Goal: Information Seeking & Learning: Find specific page/section

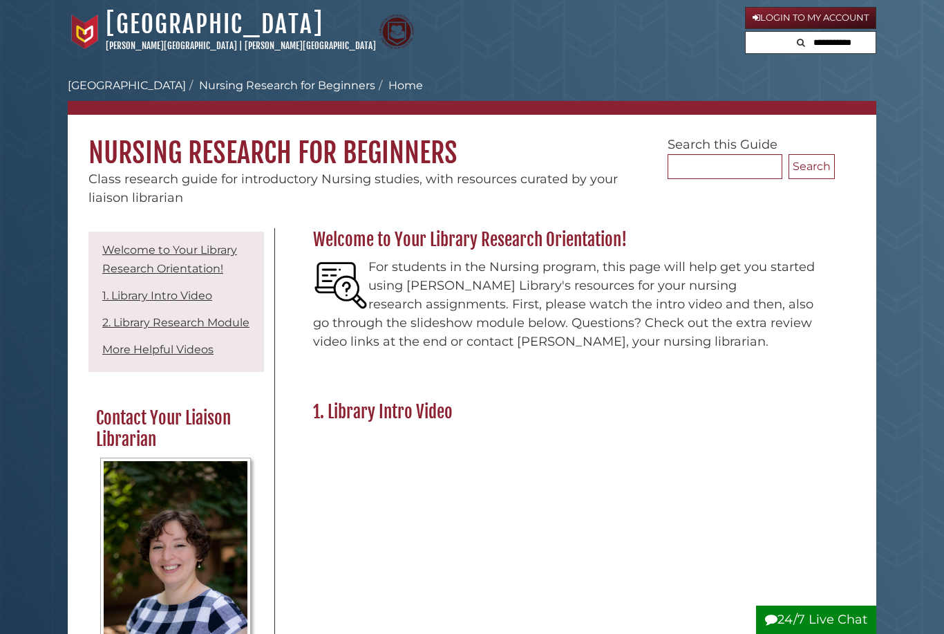
click at [142, 82] on link "[GEOGRAPHIC_DATA]" at bounding box center [127, 85] width 118 height 13
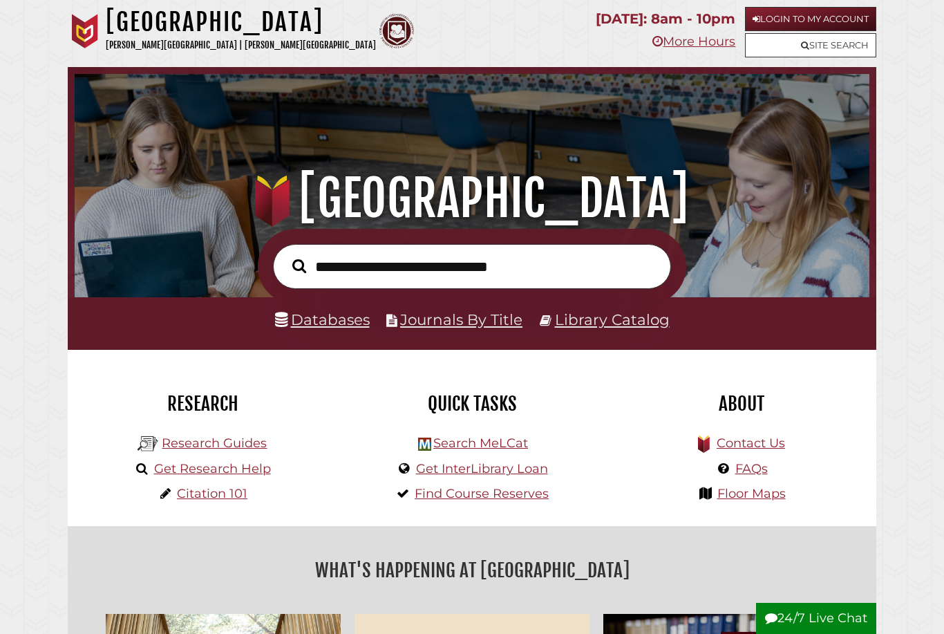
scroll to position [263, 788]
click at [350, 323] on link "Databases" at bounding box center [322, 319] width 95 height 18
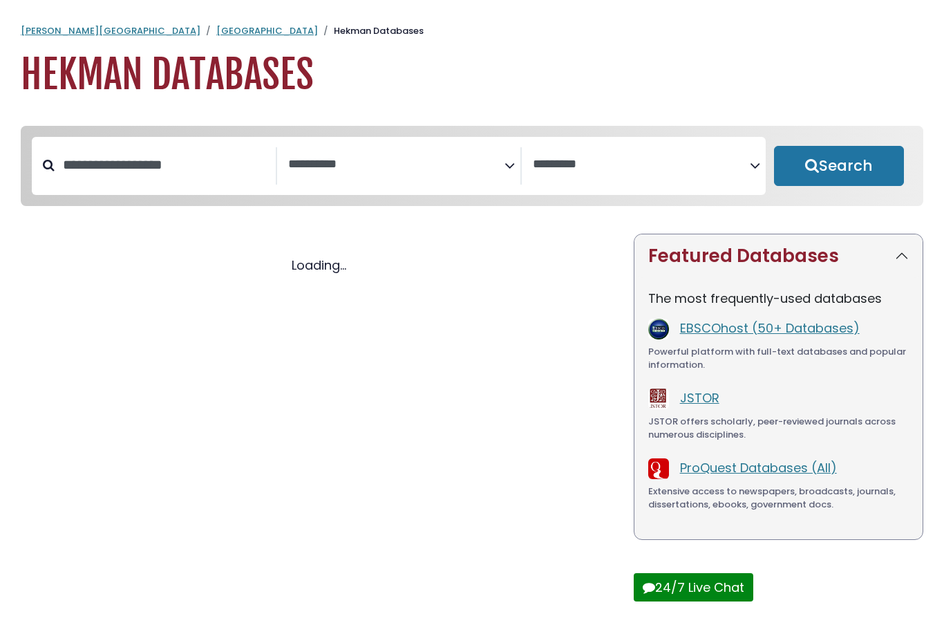
select select "Database Subject Filter"
select select "Database Vendors Filter"
select select "Database Subject Filter"
select select "Database Vendors Filter"
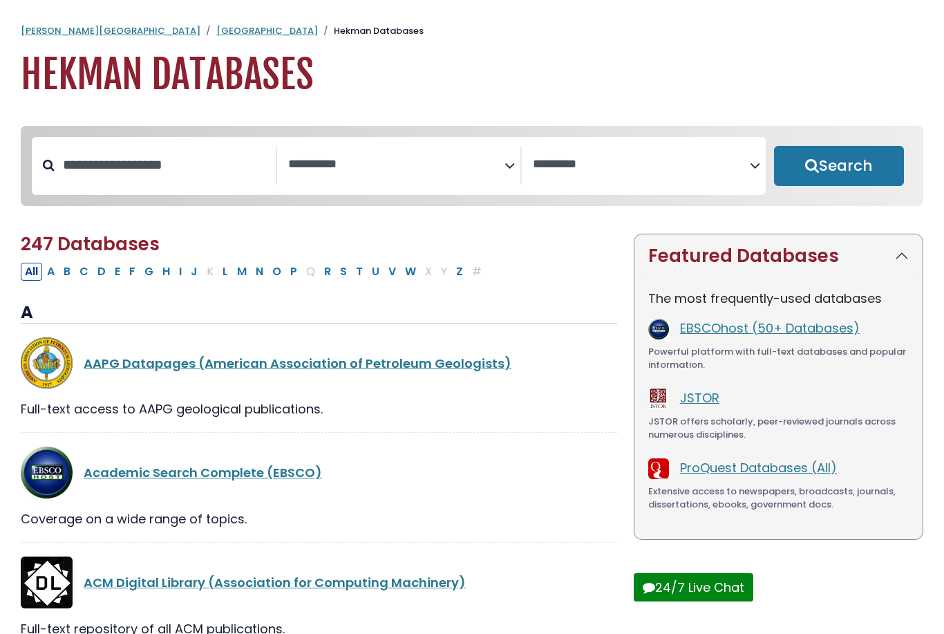
click at [337, 169] on textarea "Search" at bounding box center [396, 165] width 217 height 15
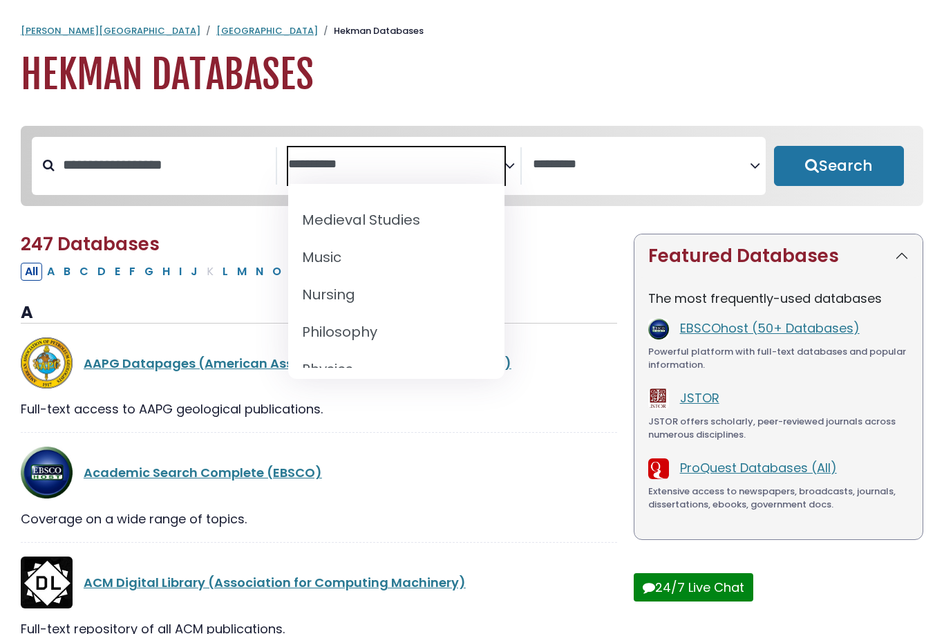
scroll to position [1041, 0]
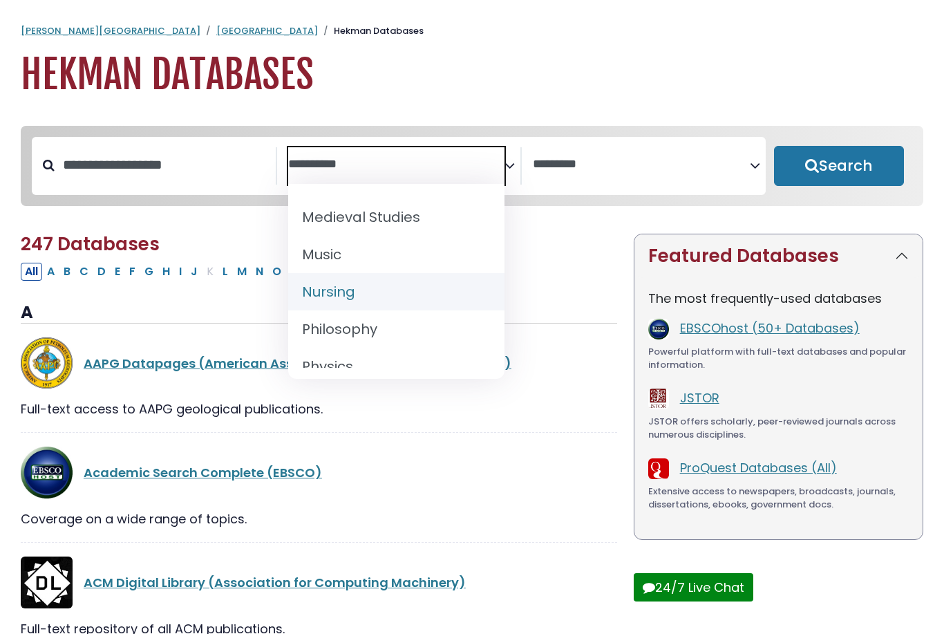
select select "*****"
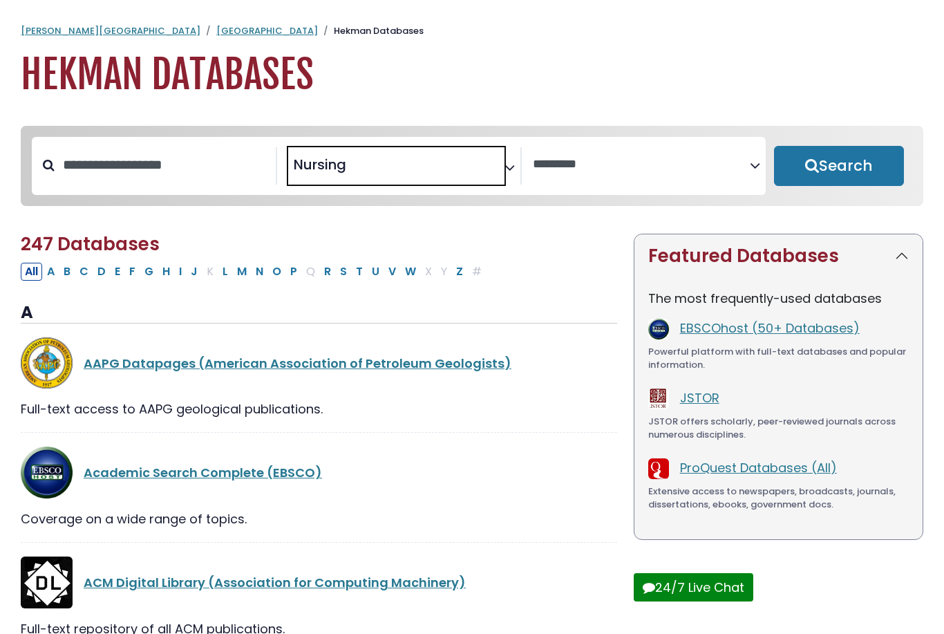
click at [801, 172] on button "Search" at bounding box center [839, 166] width 130 height 40
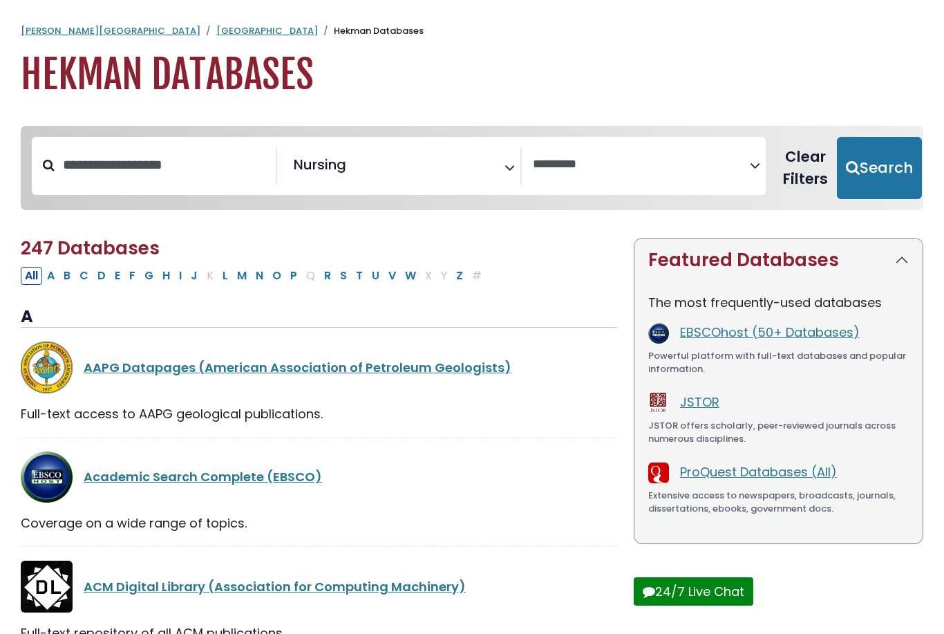
select select "Database Vendors Filter"
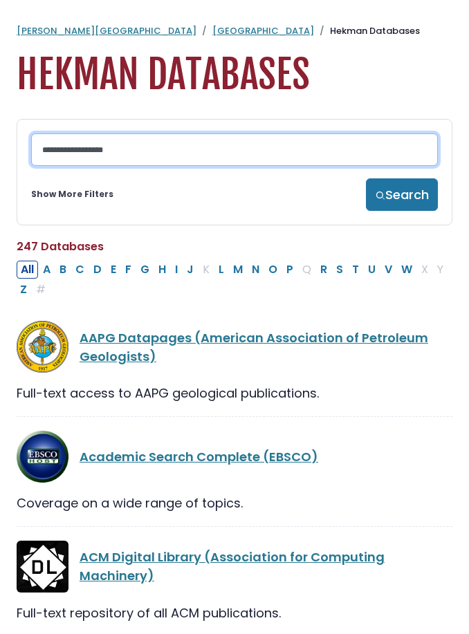
click at [156, 157] on input "Search database by title or keyword" at bounding box center [234, 149] width 406 height 32
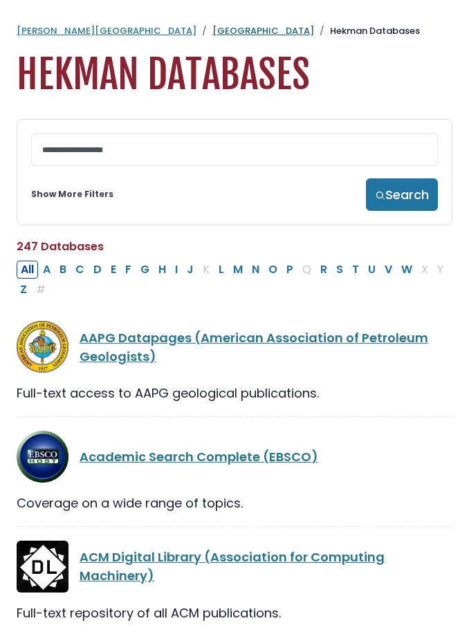
click at [212, 25] on link "Hekman Library" at bounding box center [263, 30] width 102 height 13
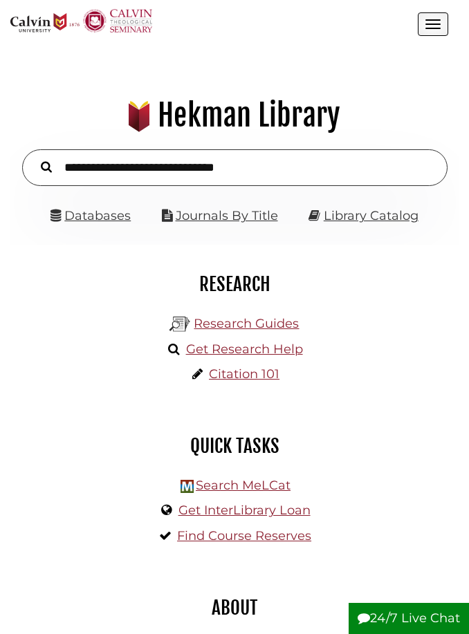
scroll to position [142, 427]
click at [91, 212] on link "Databases" at bounding box center [90, 215] width 80 height 15
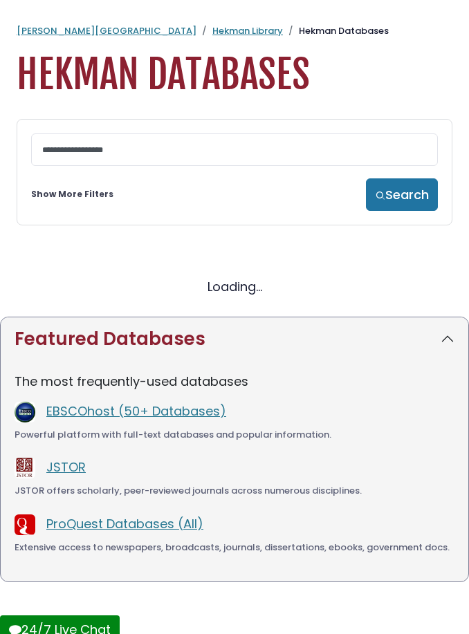
select select "Database Subject Filter"
select select "Database Vendors Filter"
select select "Database Subject Filter"
select select "Database Vendors Filter"
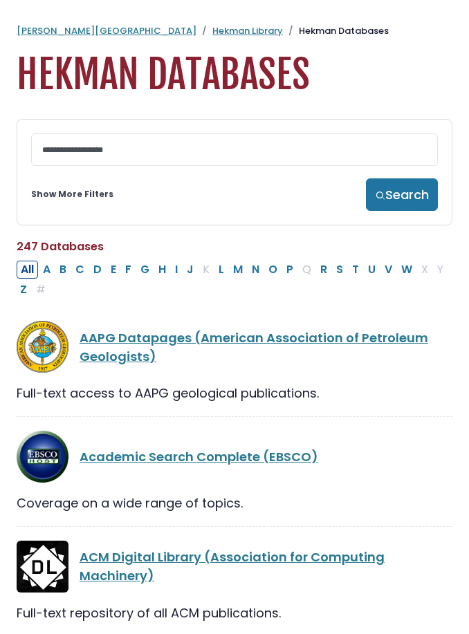
click at [88, 200] on link "Show More Filters" at bounding box center [72, 194] width 82 height 12
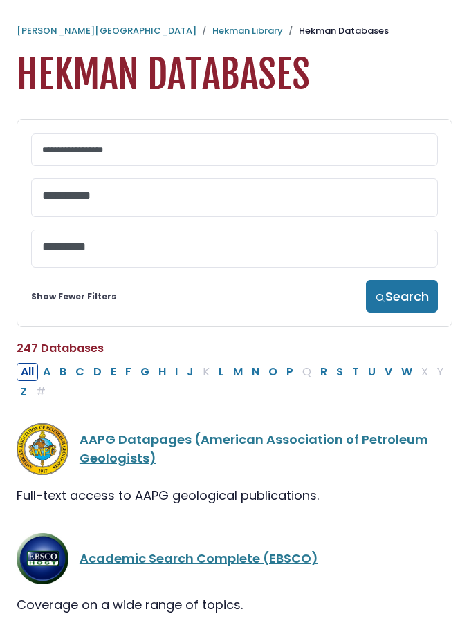
click at [89, 255] on textarea "Search" at bounding box center [234, 247] width 384 height 15
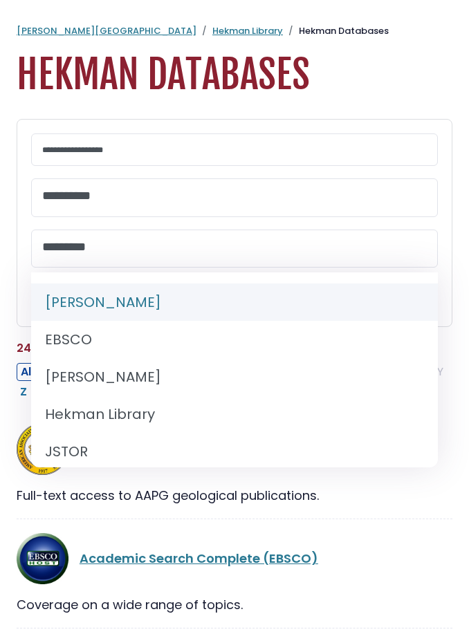
click at [88, 197] on textarea "Search" at bounding box center [234, 196] width 384 height 15
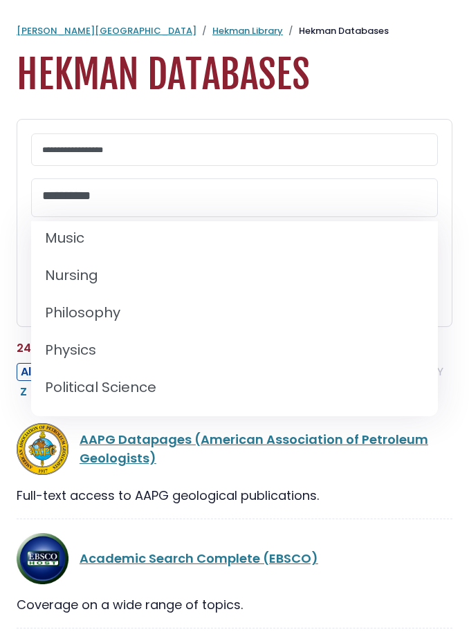
scroll to position [1068, 0]
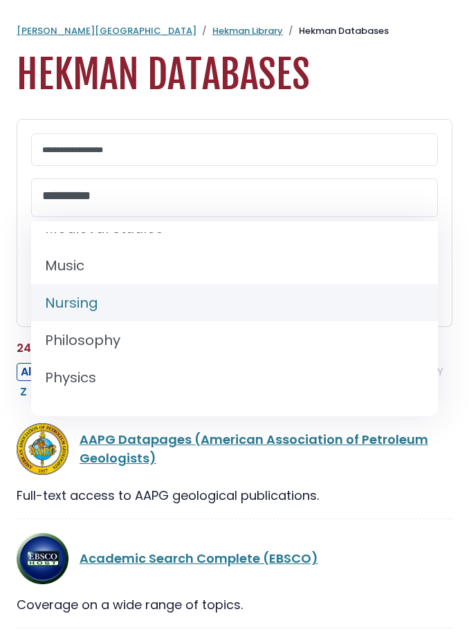
select select "*****"
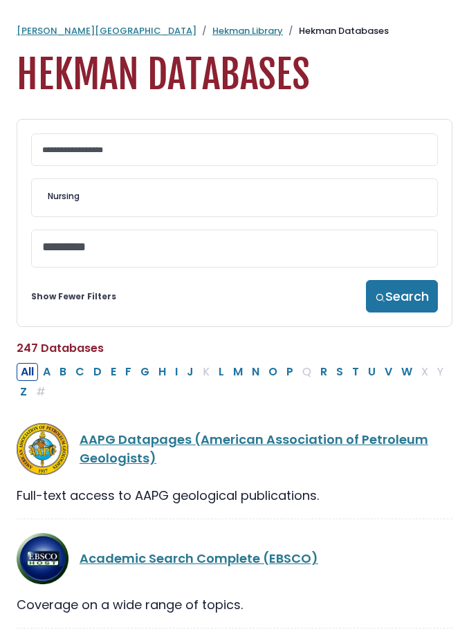
click at [385, 299] on button "Search" at bounding box center [402, 296] width 72 height 32
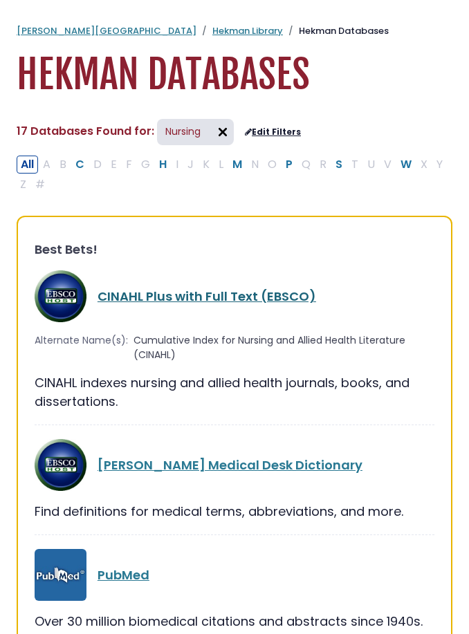
click at [207, 298] on link "CINAHL Plus with Full Text (EBSCO)" at bounding box center [206, 295] width 218 height 17
